Goal: Transaction & Acquisition: Download file/media

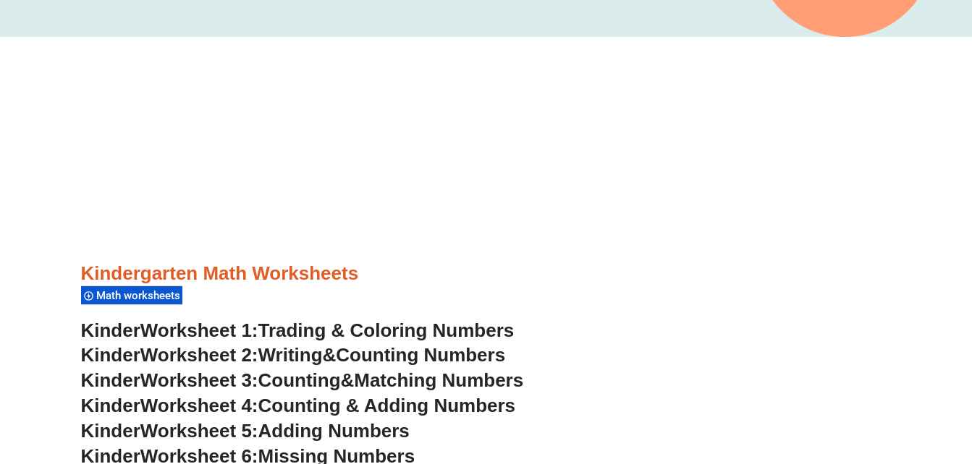
scroll to position [434, 0]
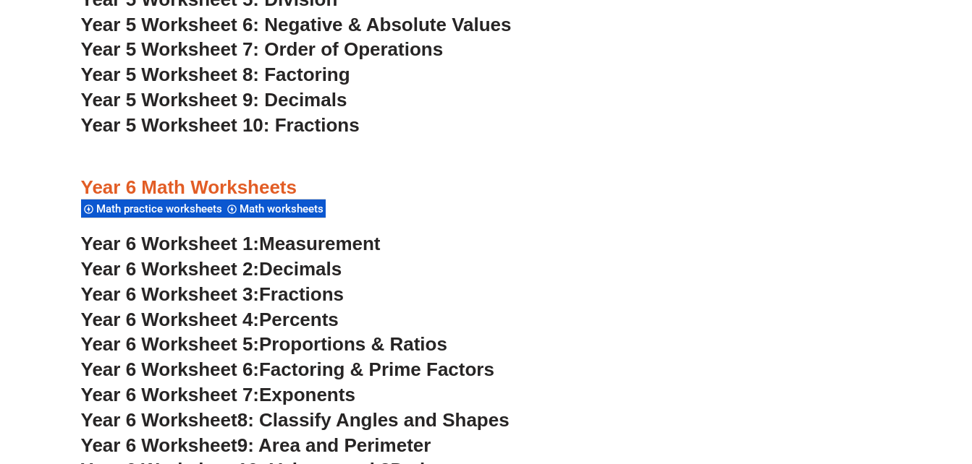
scroll to position [3183, 0]
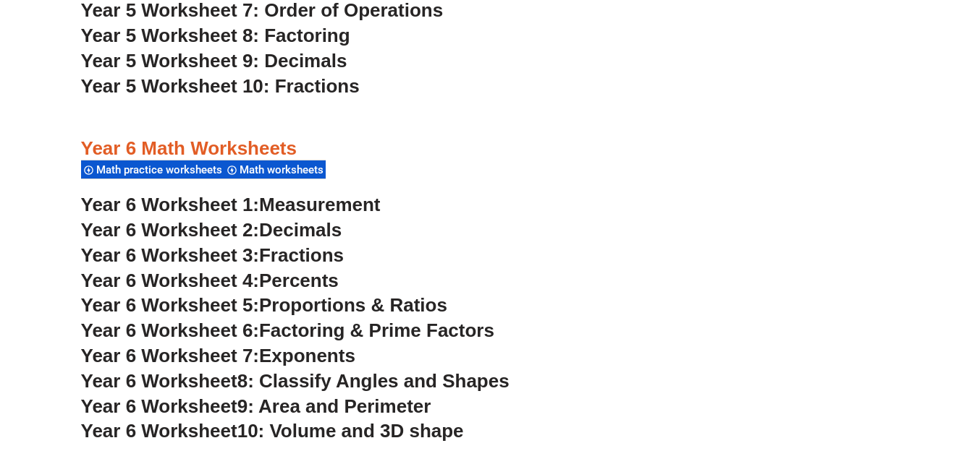
click at [187, 205] on span "Year 6 Worksheet 1:" at bounding box center [170, 205] width 179 height 22
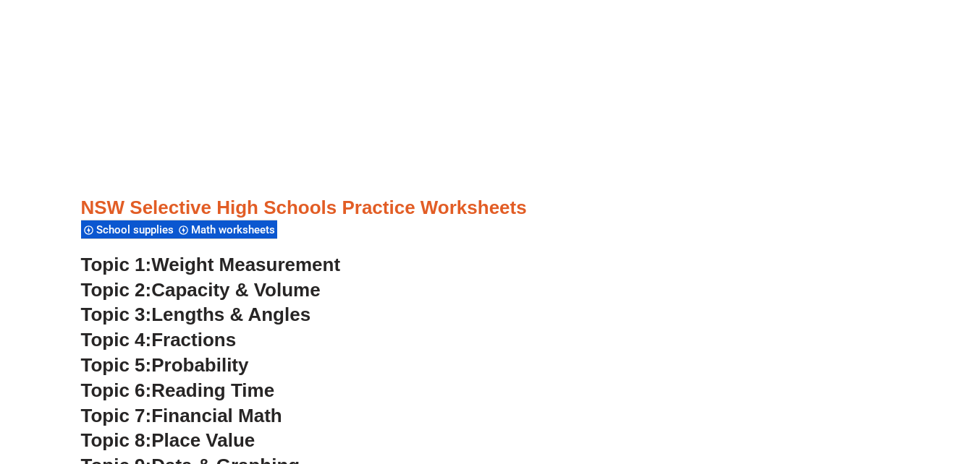
scroll to position [432, 0]
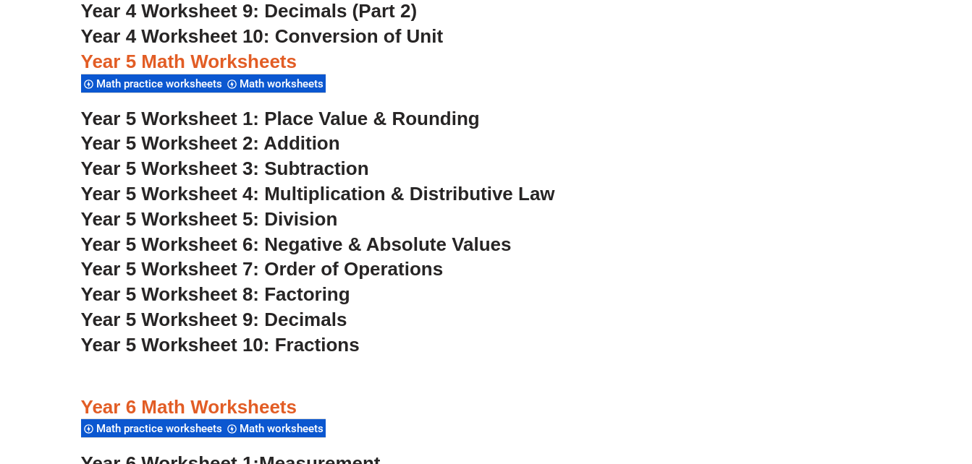
scroll to position [3183, 0]
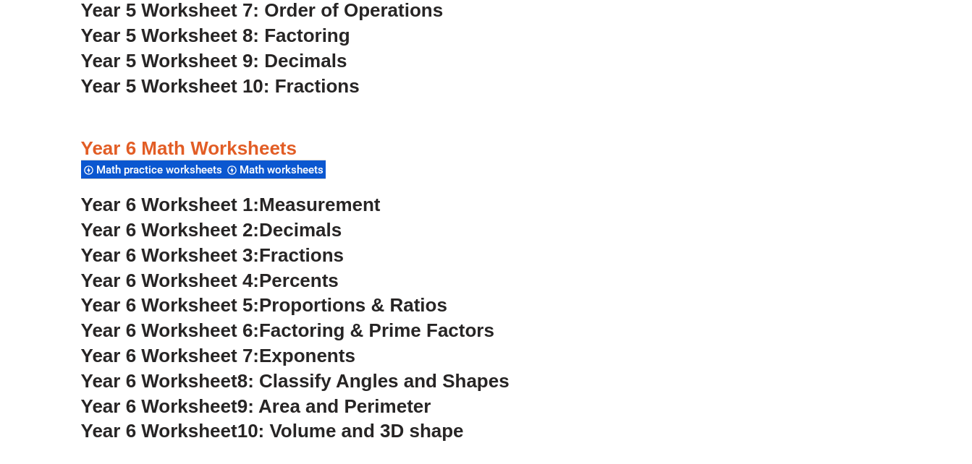
click at [215, 229] on span "Year 6 Worksheet 2:" at bounding box center [170, 230] width 179 height 22
click at [225, 257] on span "Year 6 Worksheet 3:" at bounding box center [170, 256] width 179 height 22
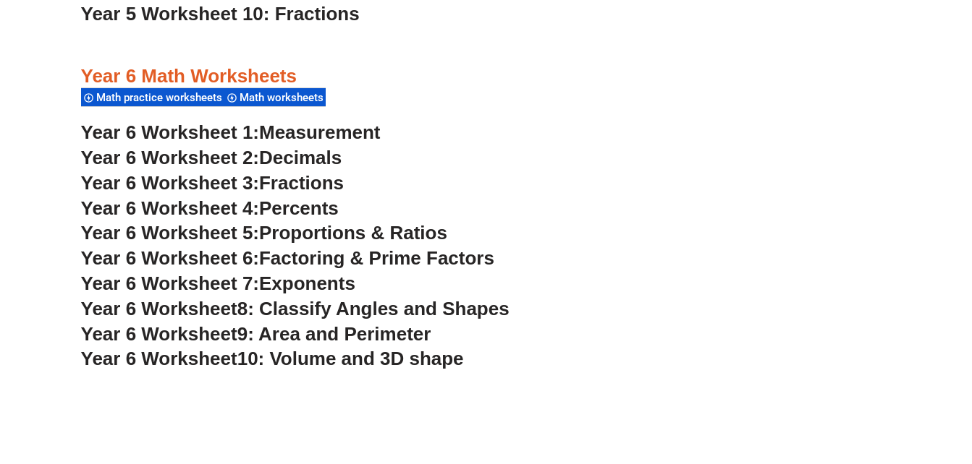
drag, startPoint x: 908, startPoint y: 30, endPoint x: 901, endPoint y: 10, distance: 21.5
click at [616, 289] on h3 "Year 6 Worksheet 7: Exponents" at bounding box center [486, 284] width 810 height 25
click at [570, 161] on h3 "Year 6 Worksheet 2: Decimals" at bounding box center [486, 158] width 810 height 25
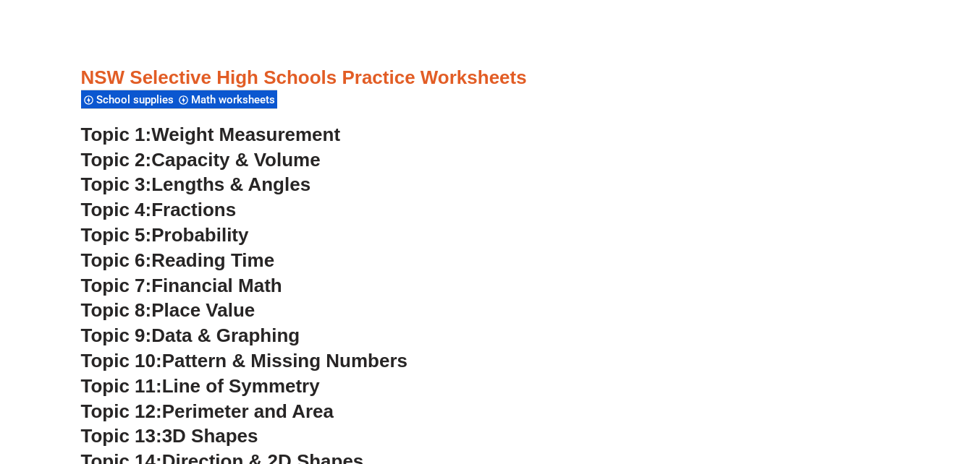
scroll to position [3834, 0]
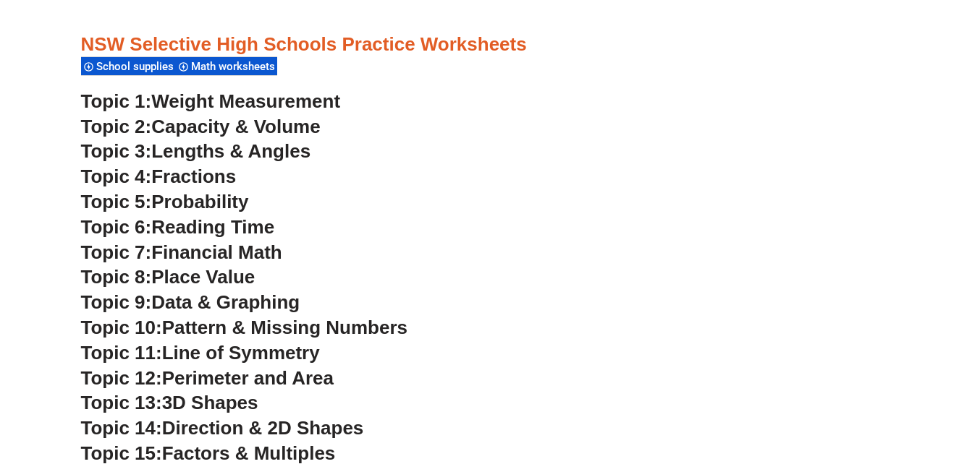
click at [232, 100] on span "Weight Measurement" at bounding box center [245, 101] width 189 height 22
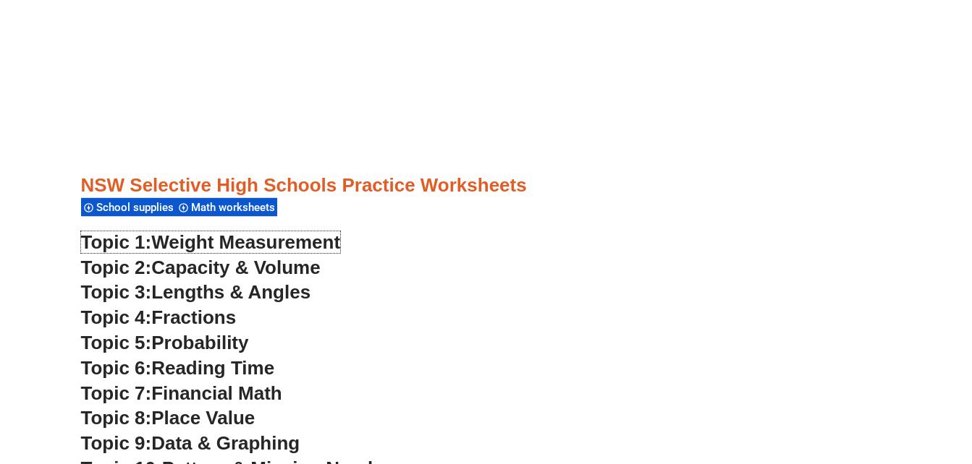
scroll to position [3690, 0]
